Goal: Task Accomplishment & Management: Complete application form

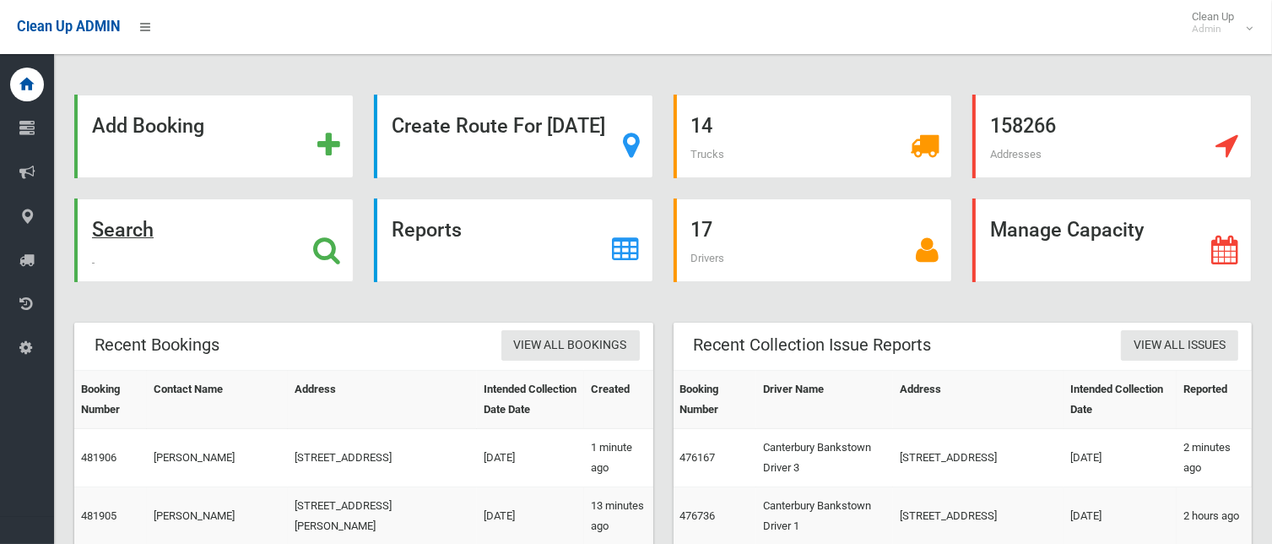
click at [154, 232] on strong "Search" at bounding box center [123, 230] width 62 height 24
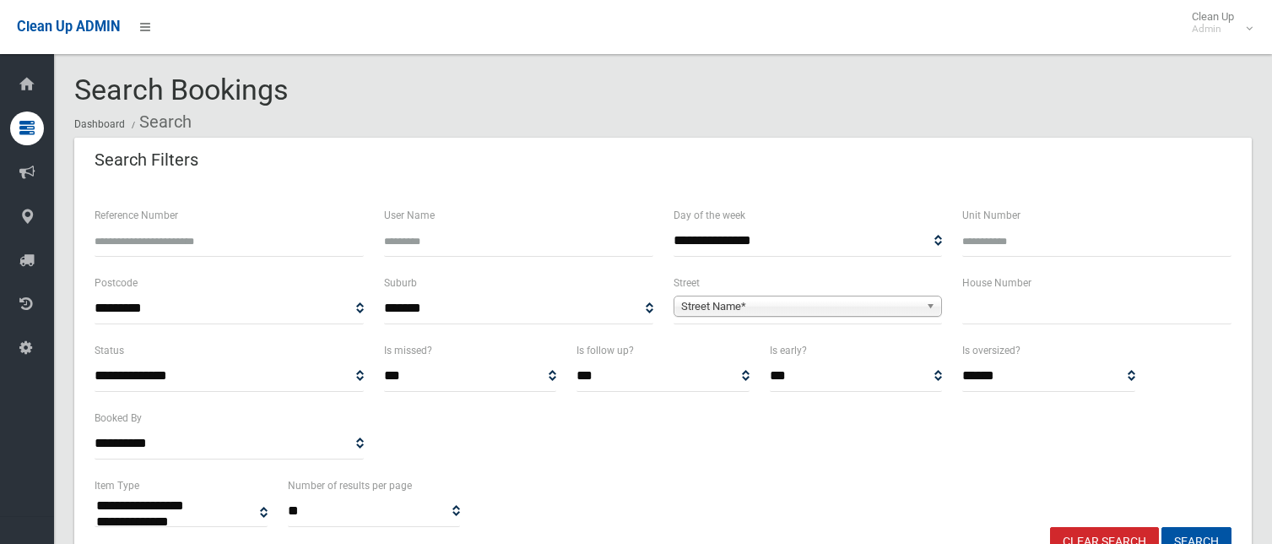
select select
click at [1003, 305] on input "text" at bounding box center [1096, 308] width 269 height 31
type input "**"
click at [843, 306] on span "Street Name*" at bounding box center [800, 306] width 239 height 20
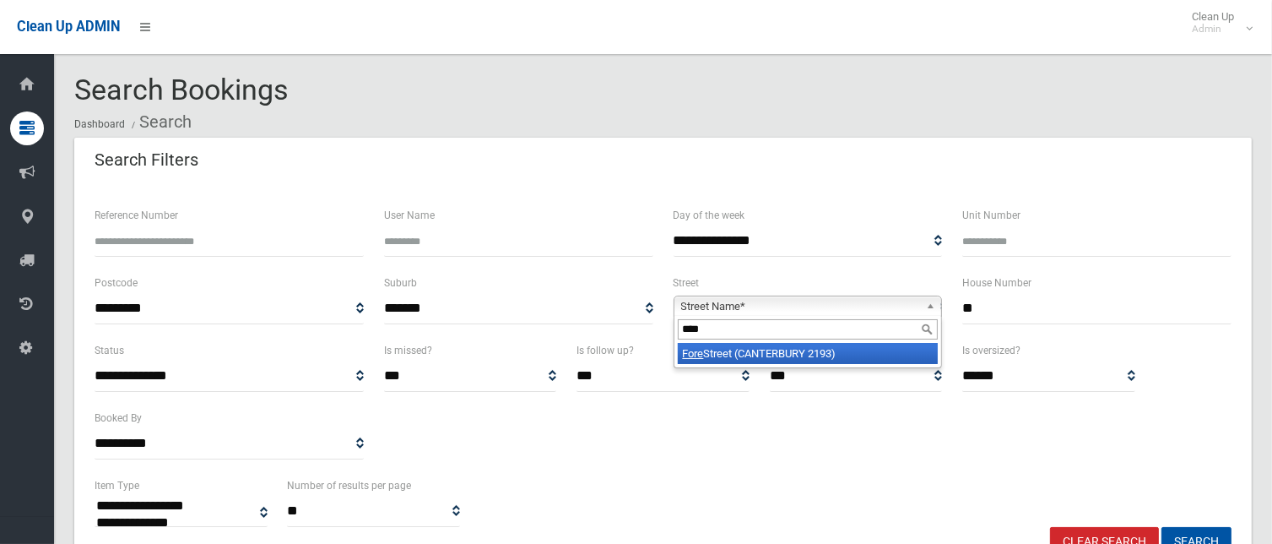
type input "****"
click at [838, 360] on li "Fore Street (CANTERBURY 2193)" at bounding box center [808, 353] width 261 height 21
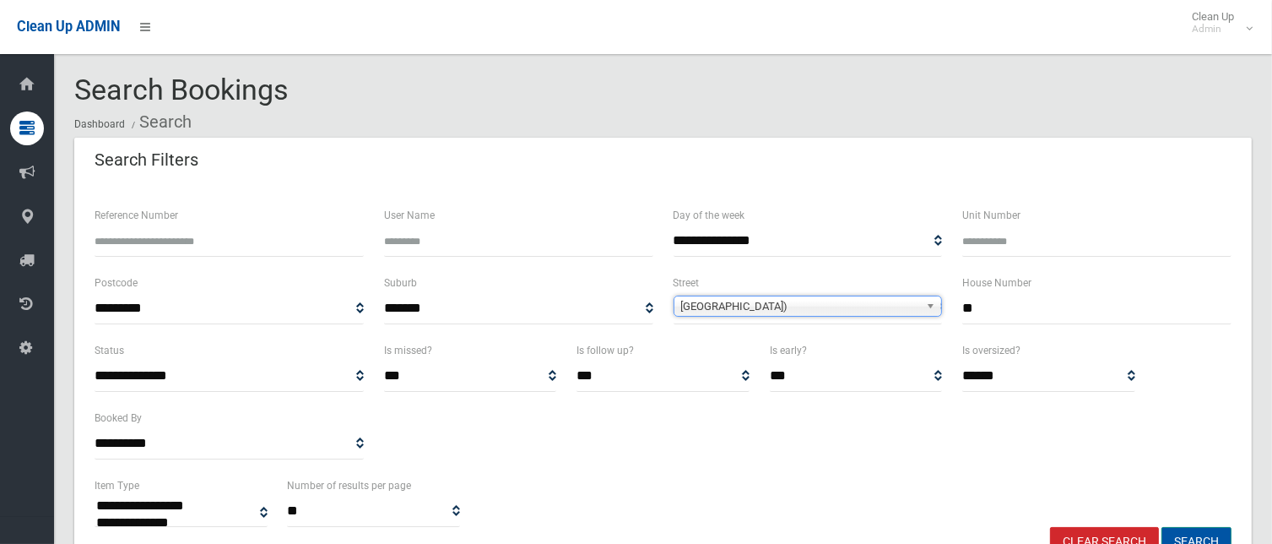
click at [1206, 535] on button "Search" at bounding box center [1197, 542] width 70 height 31
select select
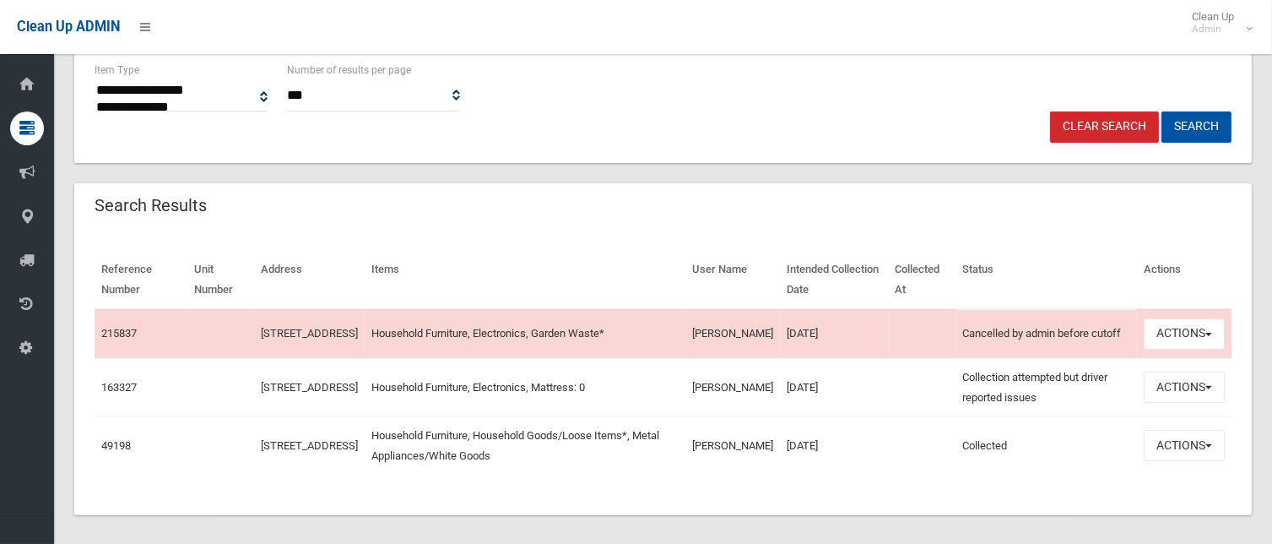
scroll to position [435, 0]
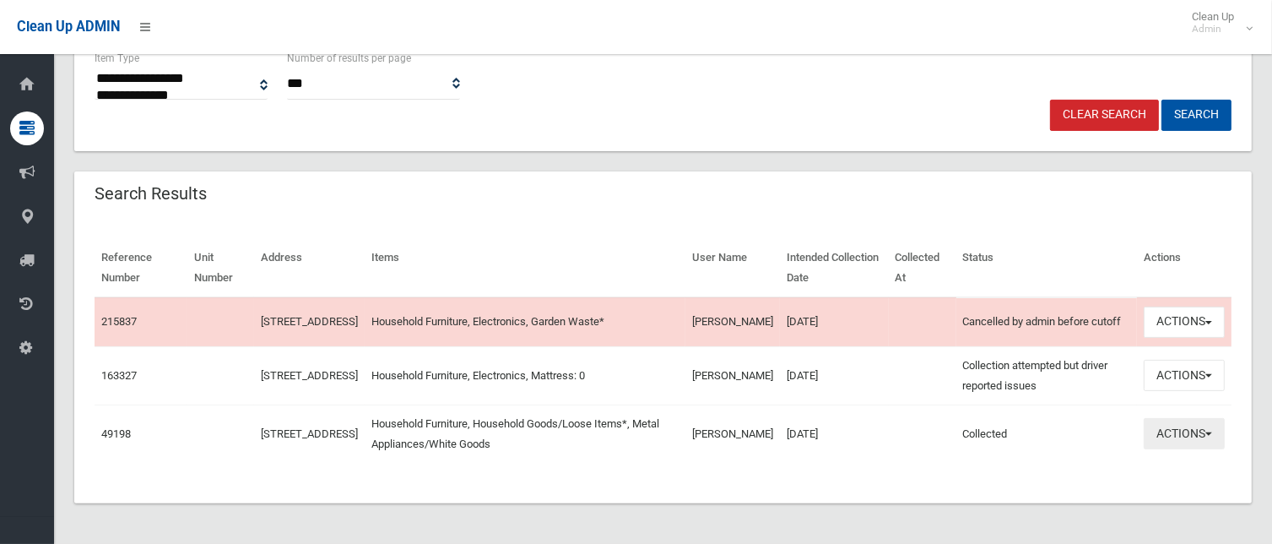
click at [1182, 431] on button "Actions" at bounding box center [1184, 433] width 81 height 31
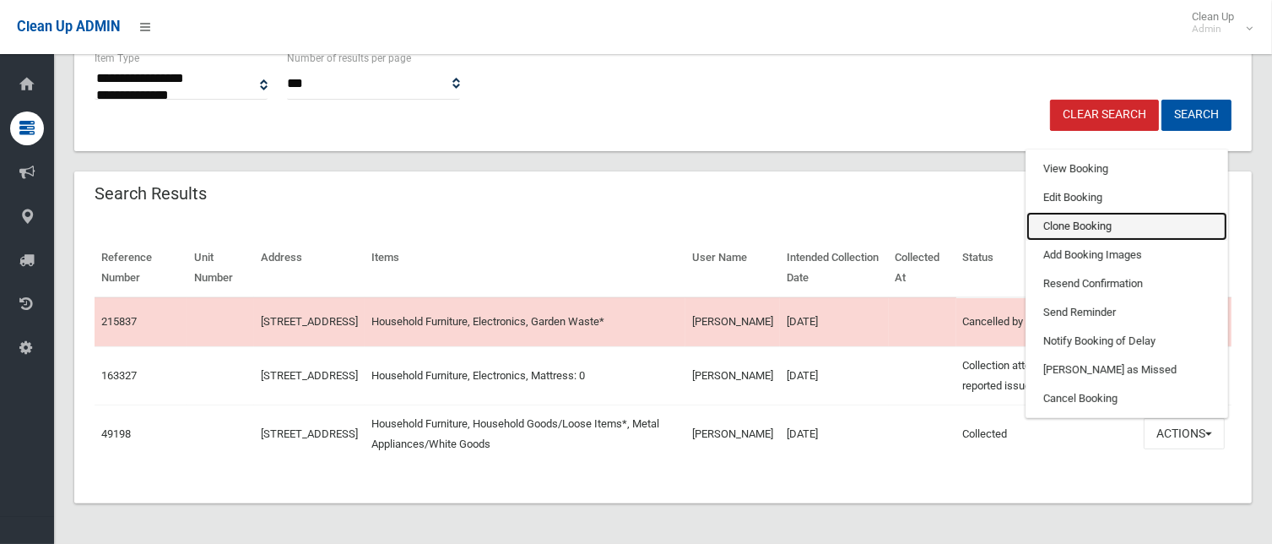
click at [1087, 221] on link "Clone Booking" at bounding box center [1127, 226] width 201 height 29
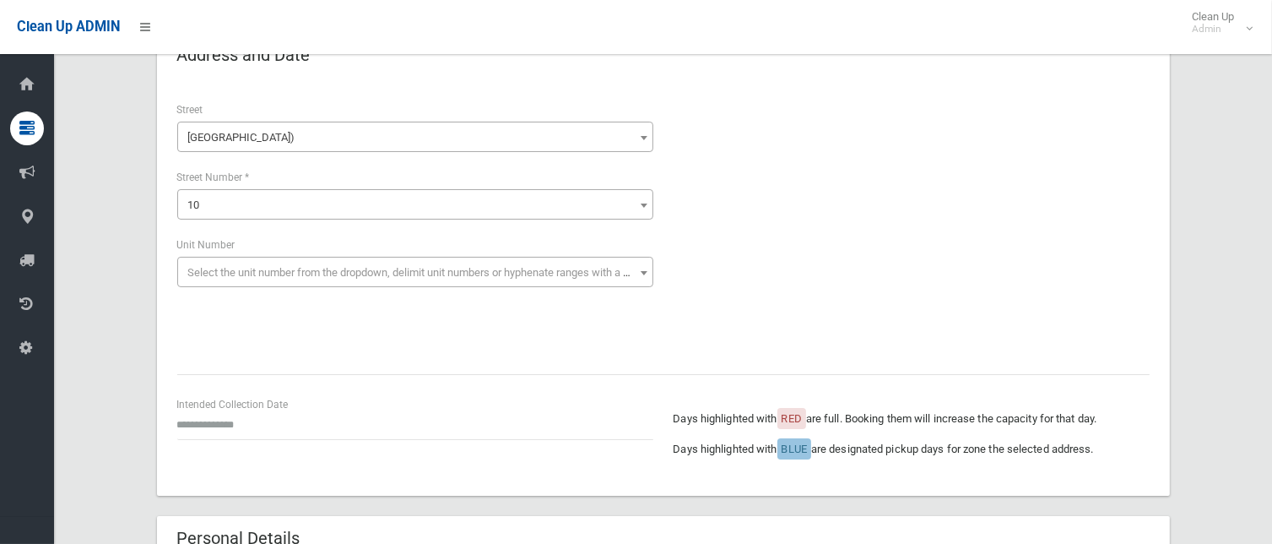
scroll to position [169, 0]
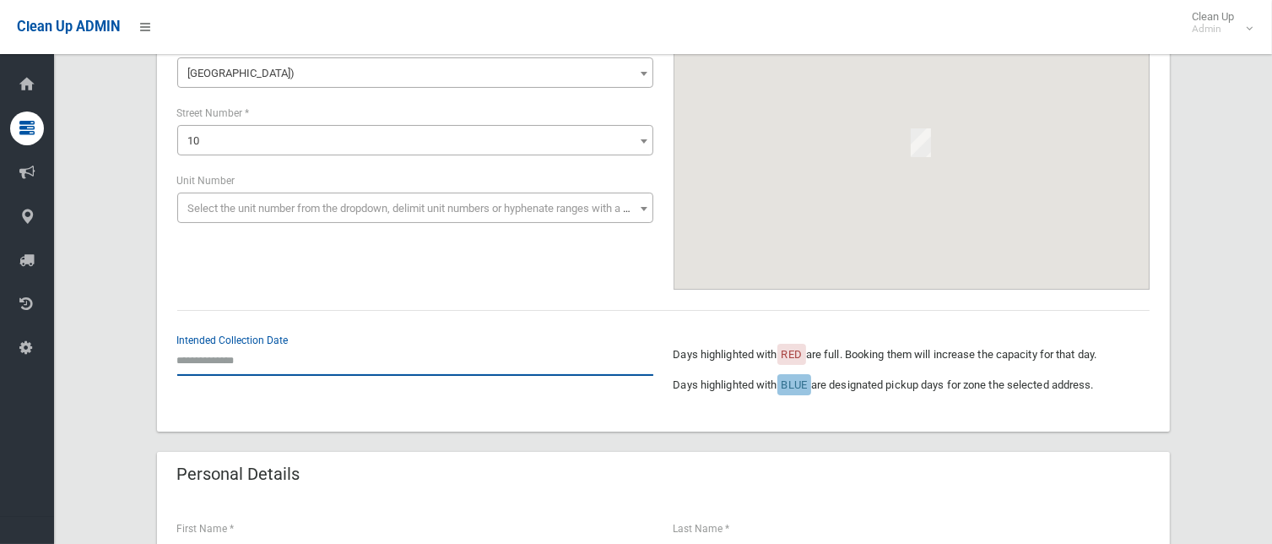
click at [233, 362] on input "text" at bounding box center [415, 359] width 476 height 31
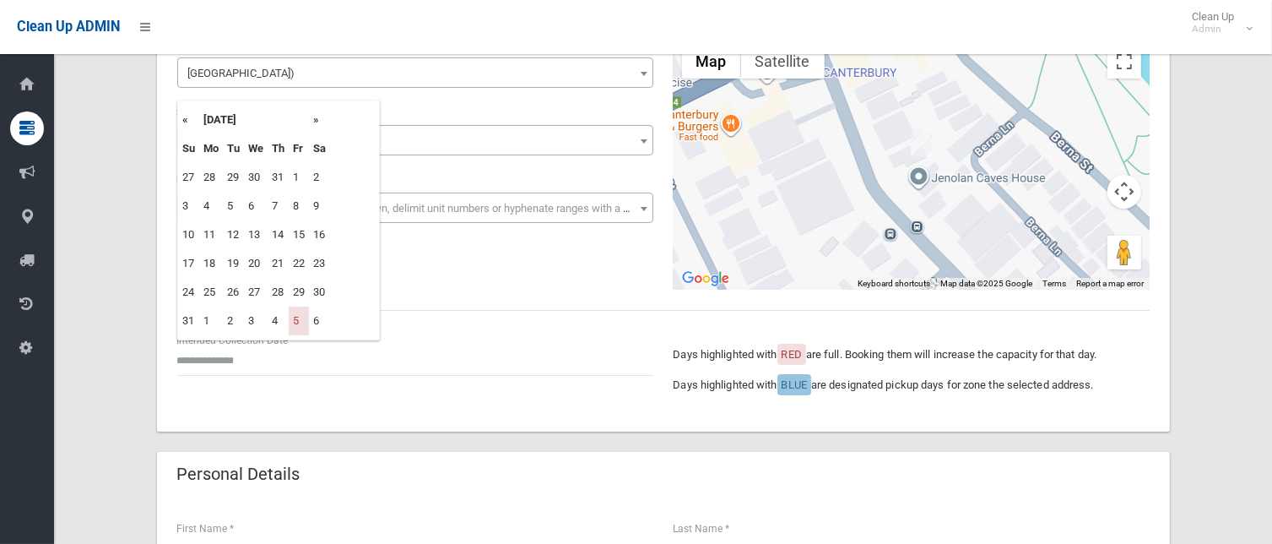
click at [317, 117] on th "»" at bounding box center [319, 120] width 21 height 29
click at [321, 118] on th "»" at bounding box center [319, 120] width 21 height 29
click at [318, 118] on th "»" at bounding box center [319, 120] width 21 height 29
click at [317, 119] on th "»" at bounding box center [319, 120] width 21 height 29
click at [304, 176] on td "5" at bounding box center [299, 177] width 20 height 29
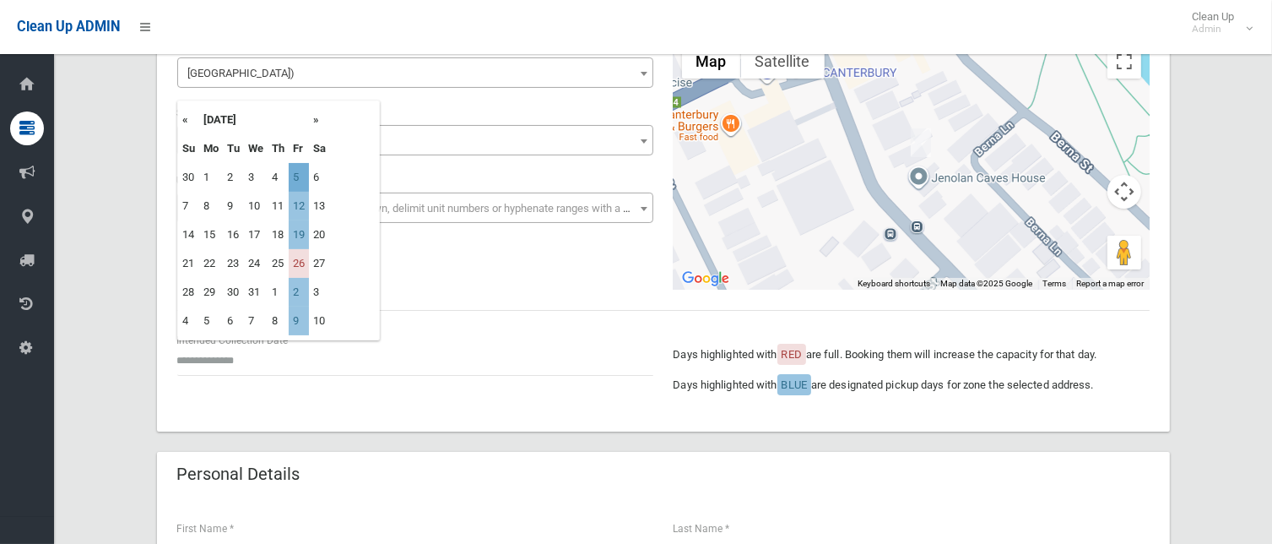
type input "**********"
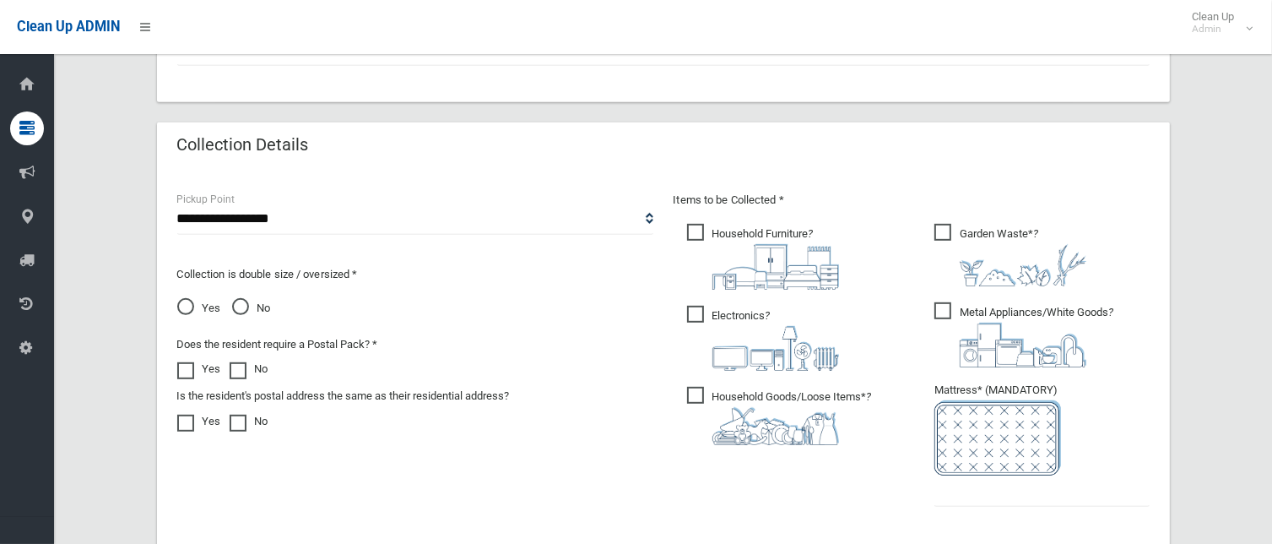
scroll to position [929, 0]
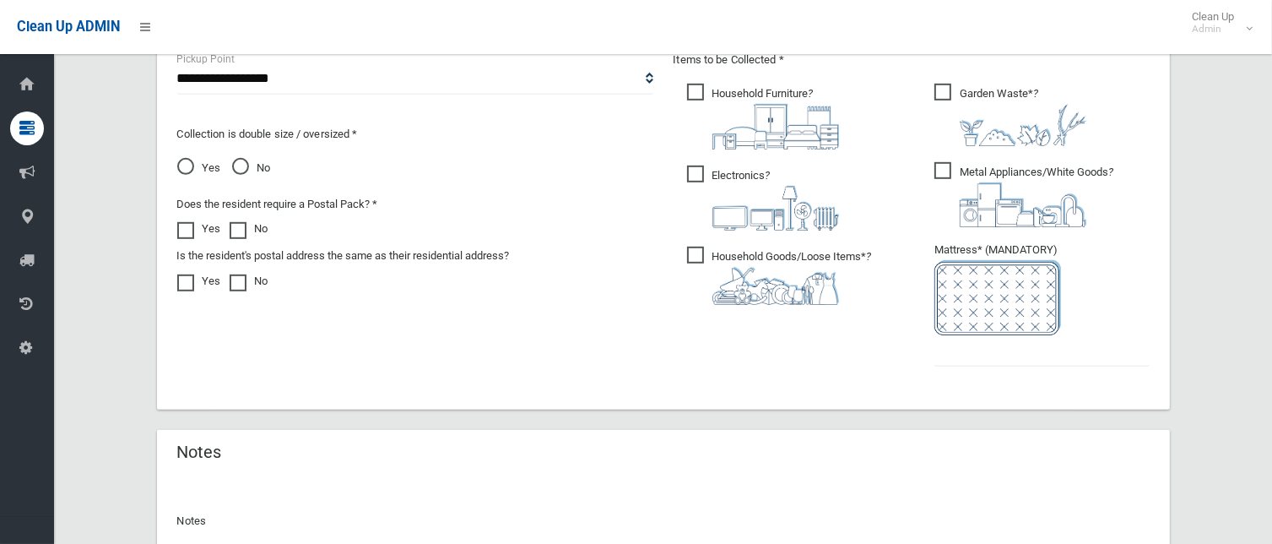
click at [698, 176] on span "Electronics ?" at bounding box center [763, 197] width 152 height 65
click at [954, 92] on span "Garden Waste* ?" at bounding box center [1011, 115] width 152 height 62
click at [1001, 359] on input "text" at bounding box center [1042, 350] width 215 height 31
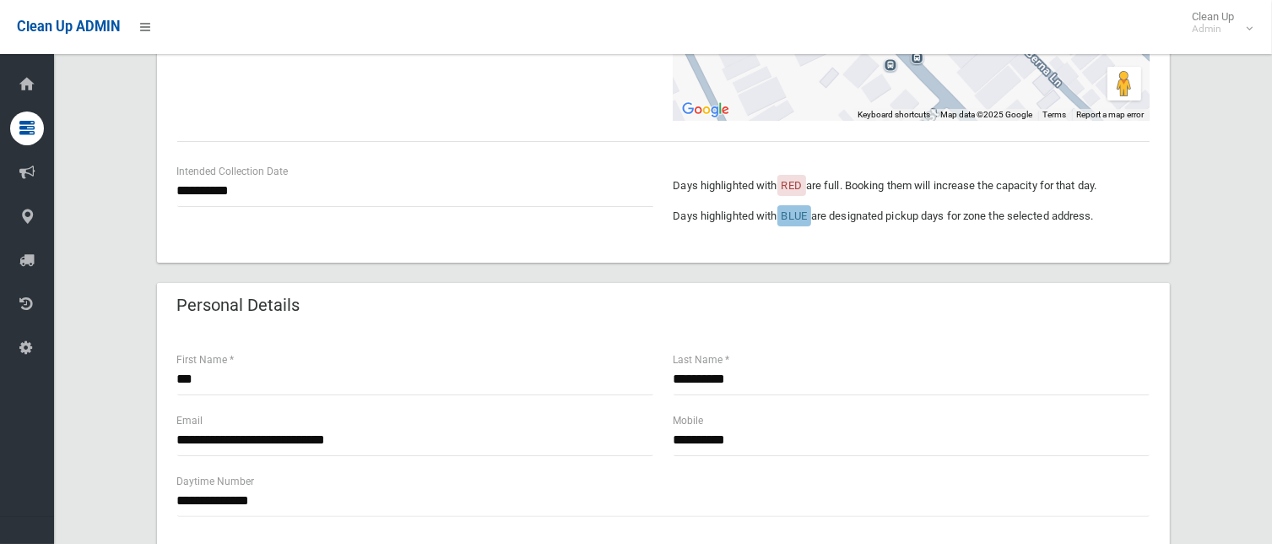
scroll to position [338, 0]
type input "*"
click at [274, 436] on input "**********" at bounding box center [415, 440] width 476 height 31
drag, startPoint x: 425, startPoint y: 442, endPoint x: 298, endPoint y: 435, distance: 126.9
click at [298, 435] on input "**********" at bounding box center [415, 440] width 476 height 31
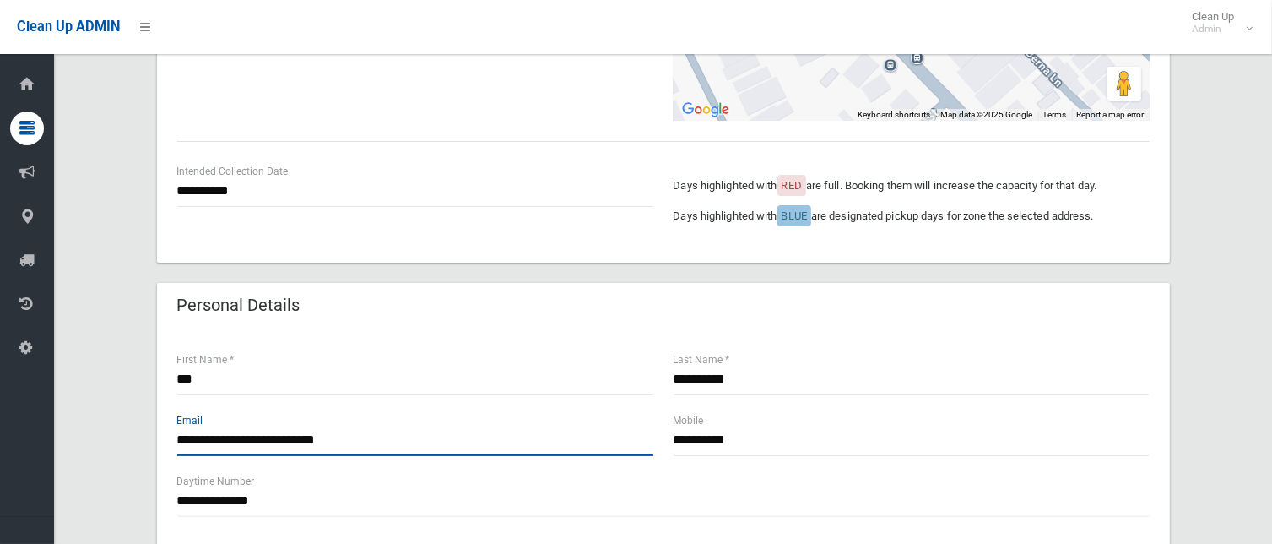
type input "**********"
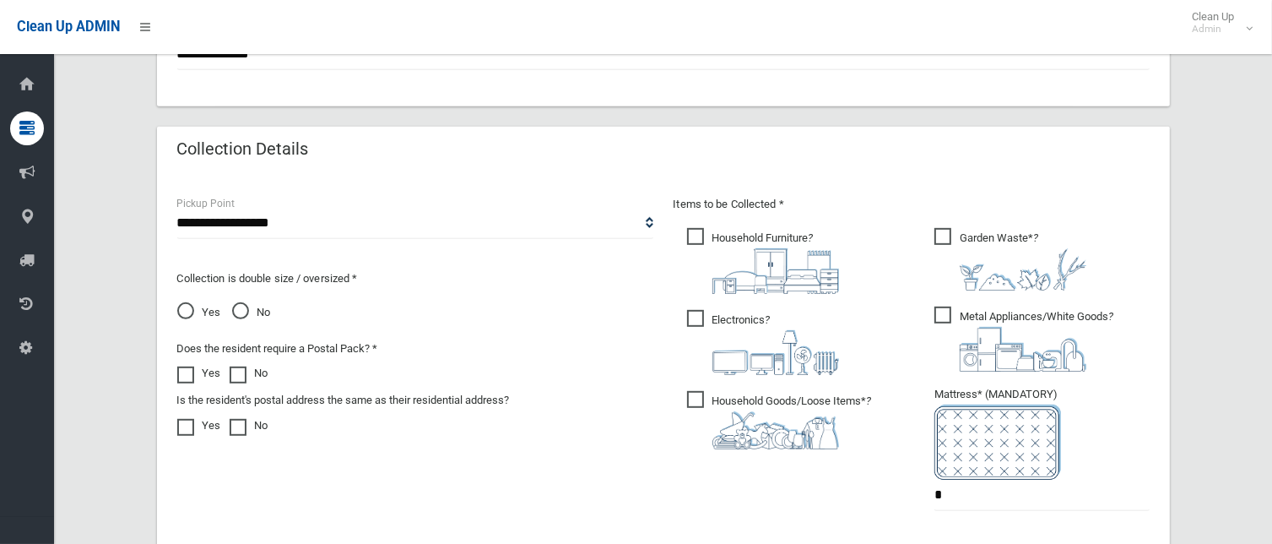
scroll to position [1118, 0]
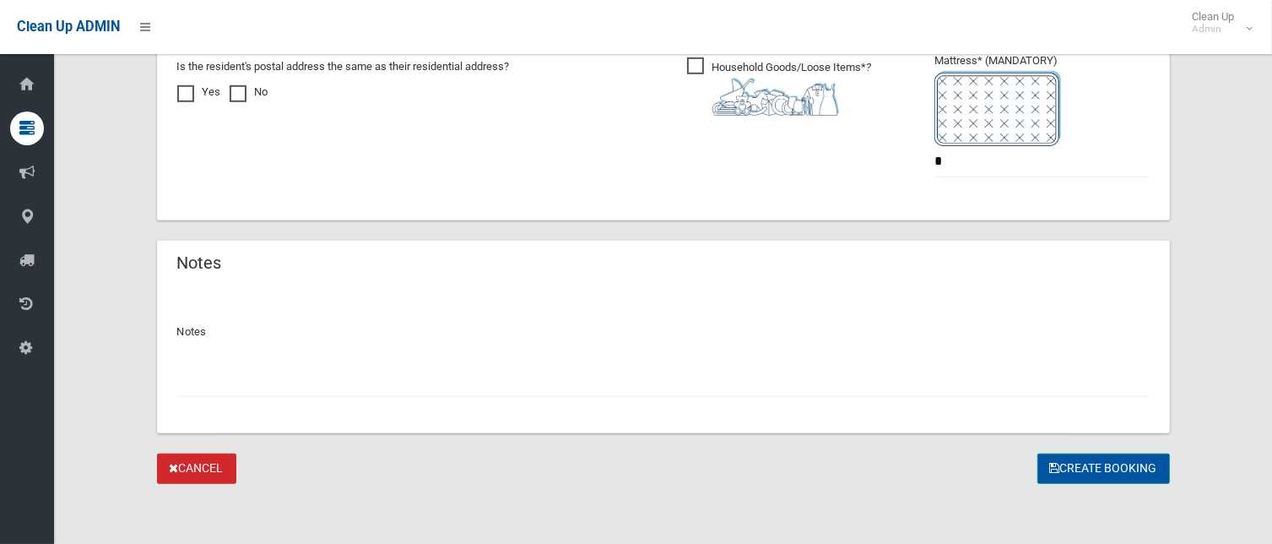
click at [1101, 463] on button "Create Booking" at bounding box center [1104, 468] width 133 height 31
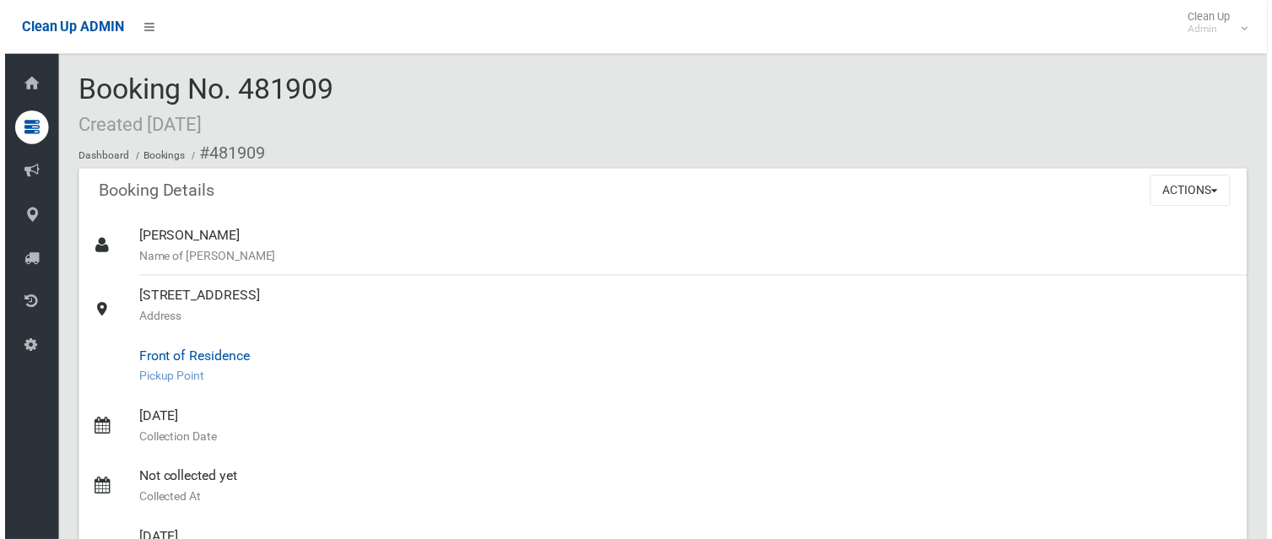
scroll to position [169, 0]
